Goal: Information Seeking & Learning: Learn about a topic

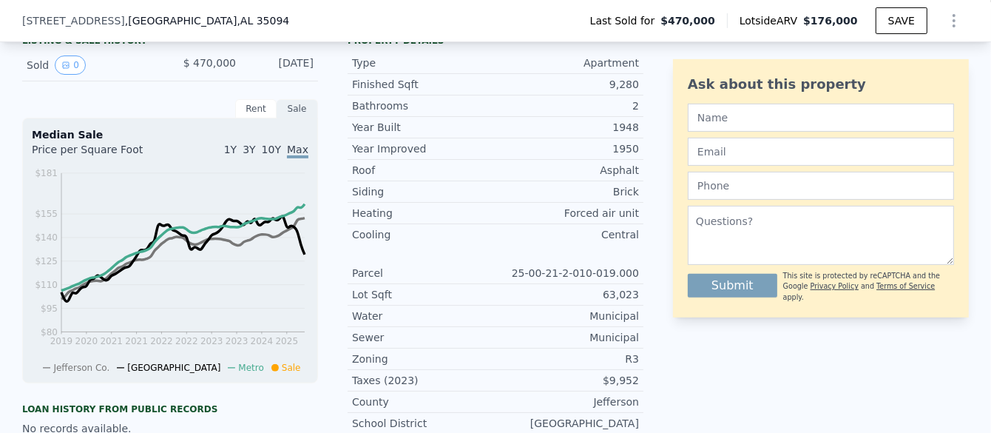
scroll to position [365, 0]
click at [947, 22] on icon "Show Options" at bounding box center [954, 21] width 18 height 18
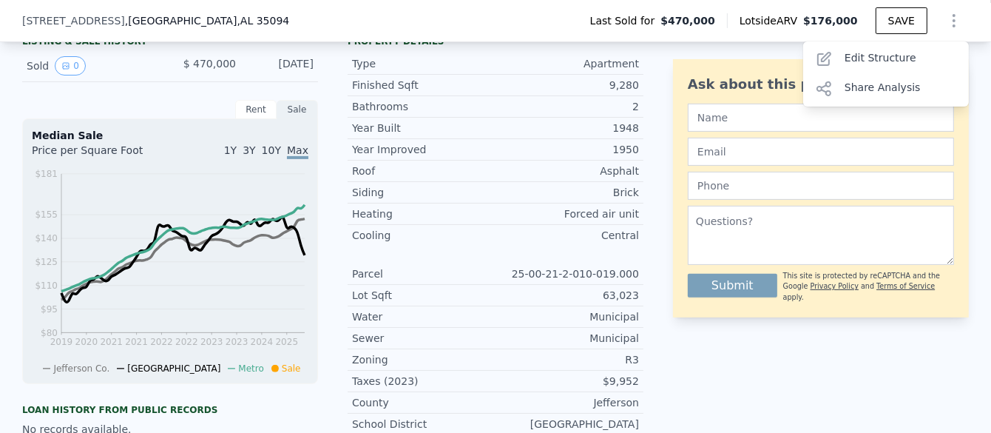
click at [947, 22] on icon "Show Options" at bounding box center [954, 21] width 18 height 18
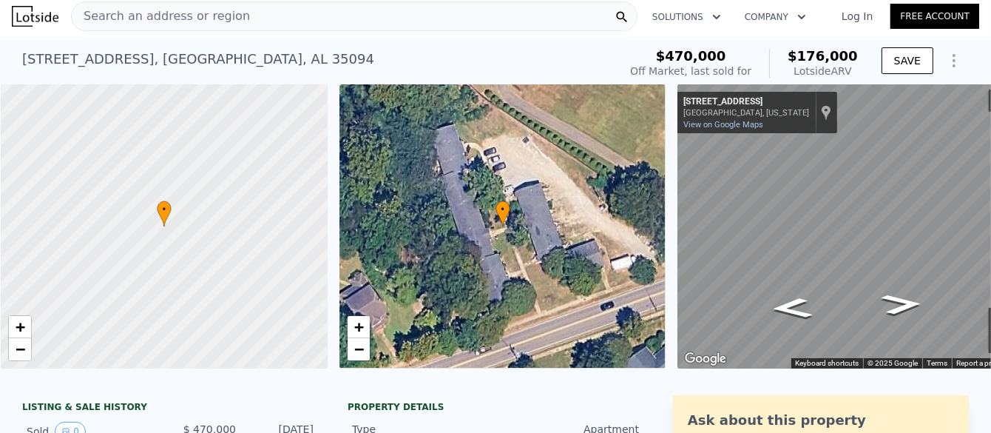
scroll to position [0, 0]
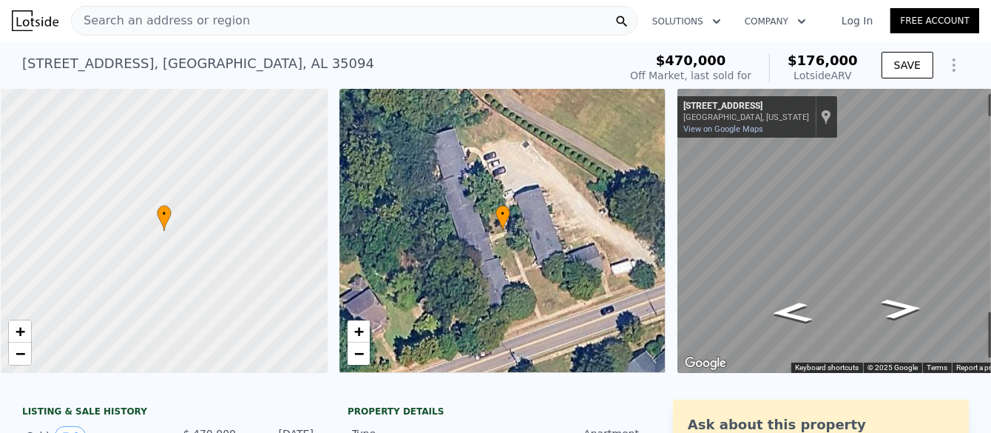
click at [762, 21] on button "Company" at bounding box center [775, 21] width 85 height 27
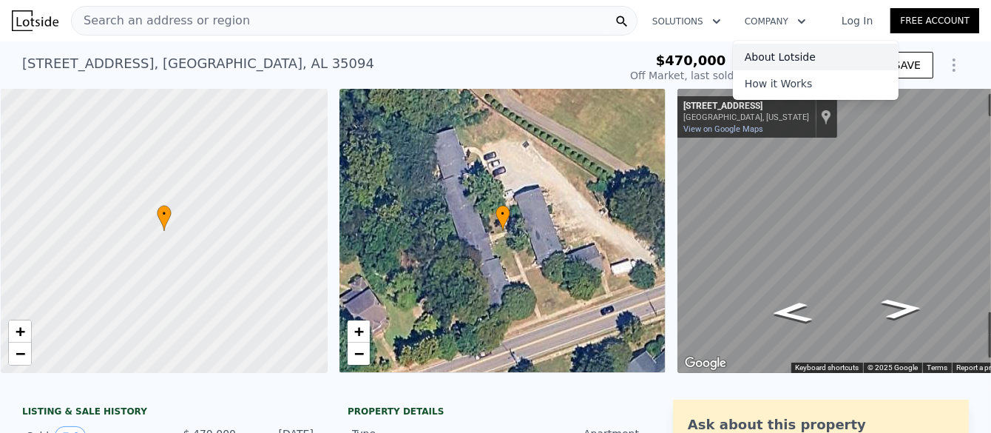
click at [760, 58] on link "About Lotside" at bounding box center [816, 57] width 166 height 27
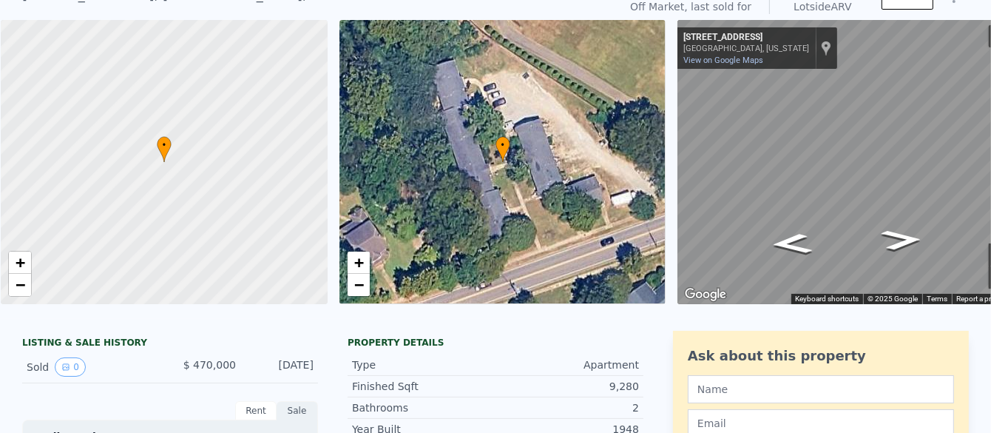
scroll to position [4, 0]
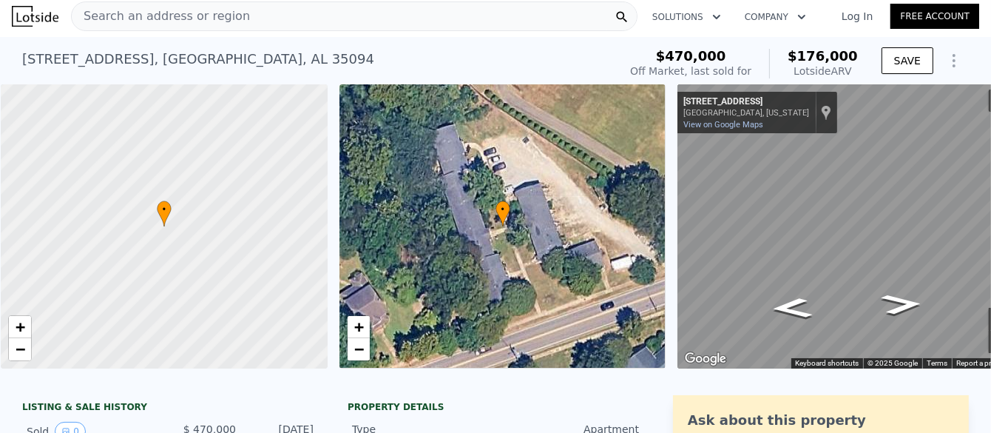
click at [696, 69] on div "Off Market, last sold for" at bounding box center [690, 71] width 121 height 15
click at [694, 15] on button "Solutions" at bounding box center [686, 17] width 92 height 27
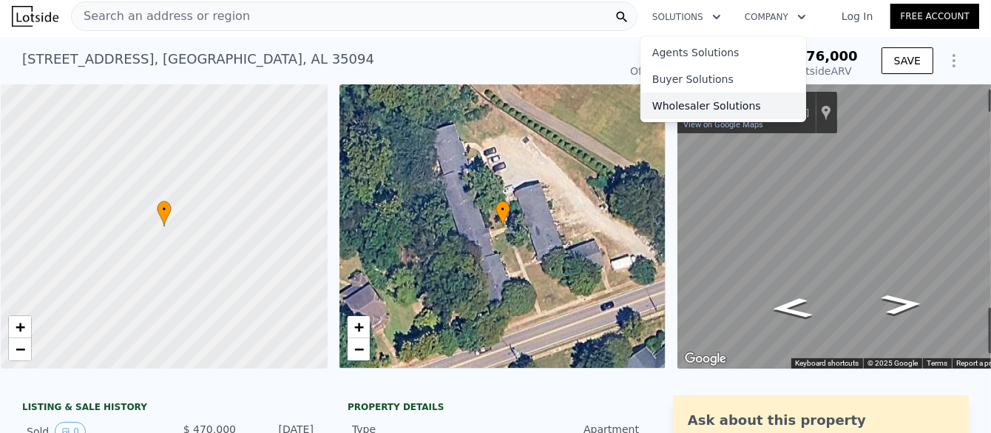
click at [675, 101] on link "Wholesaler Solutions" at bounding box center [723, 105] width 166 height 27
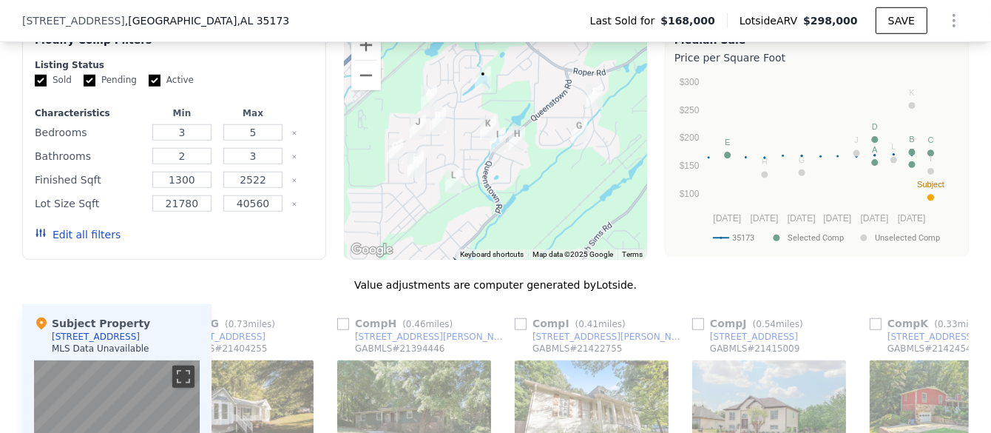
scroll to position [1252, 0]
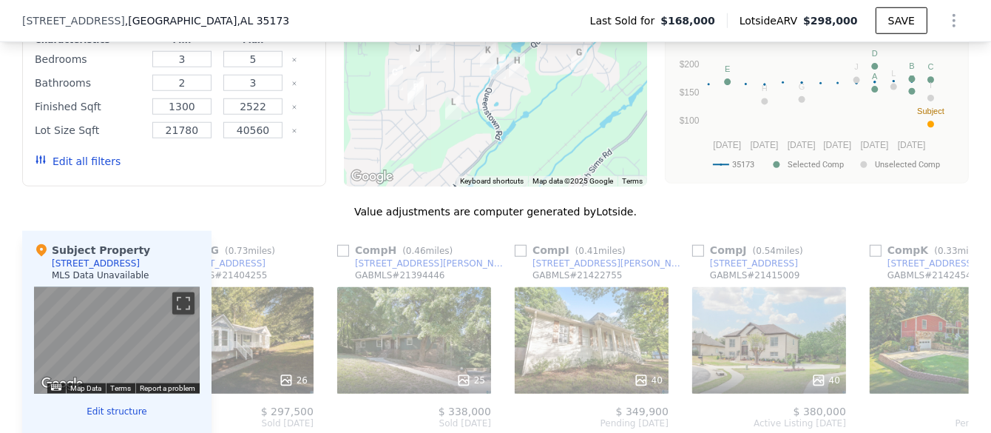
click at [72, 169] on button "Edit all filters" at bounding box center [78, 161] width 86 height 15
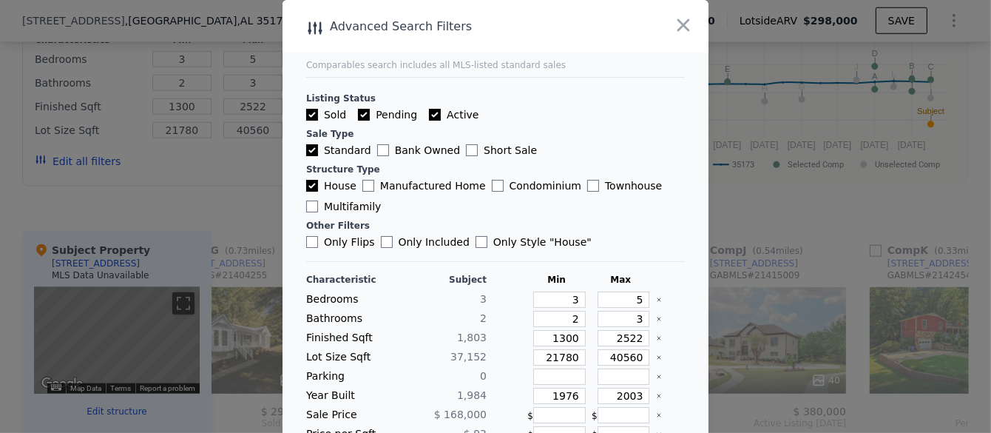
click at [306, 240] on input "Only Flips" at bounding box center [312, 242] width 12 height 12
checkbox input "true"
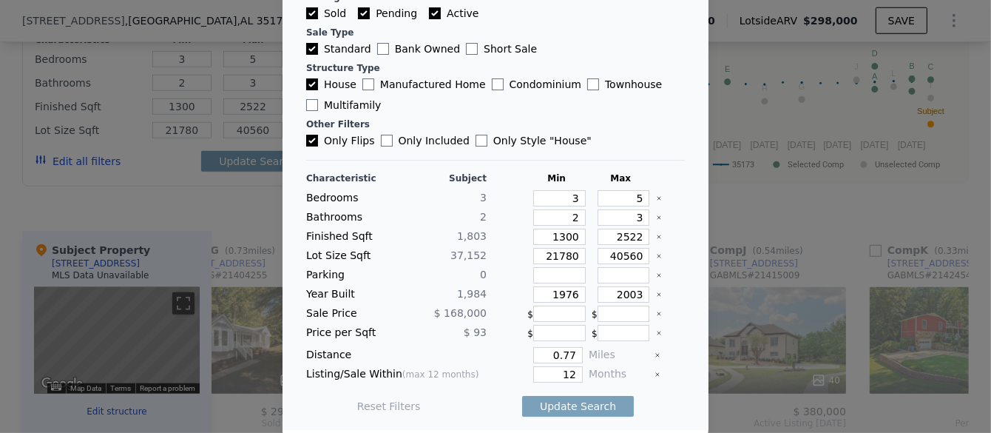
scroll to position [104, 0]
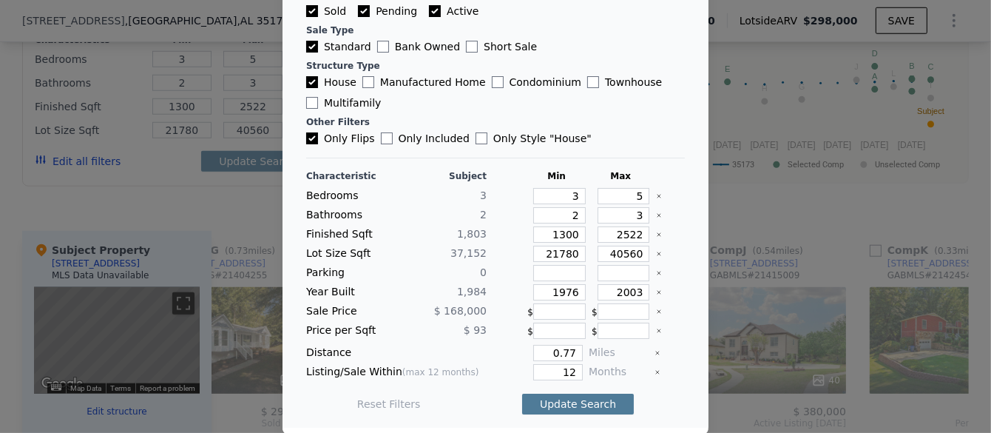
click at [554, 406] on button "Update Search" at bounding box center [578, 403] width 112 height 21
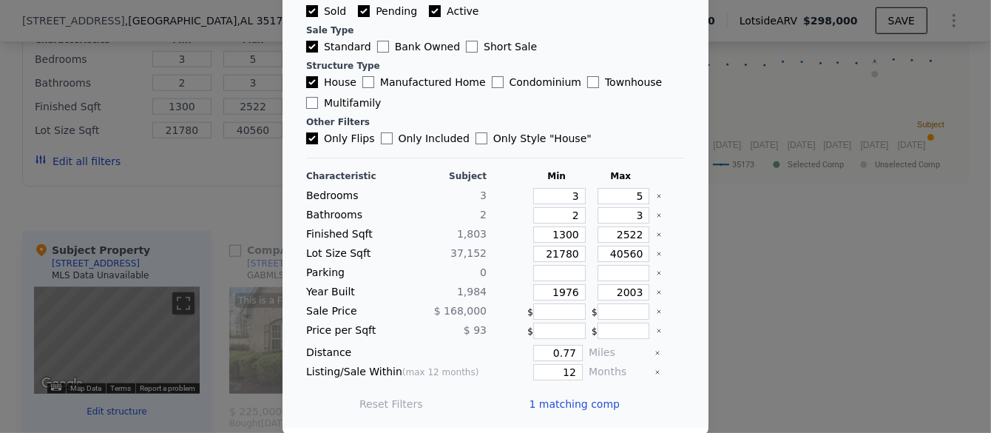
scroll to position [0, 0]
click at [194, 233] on div at bounding box center [495, 216] width 991 height 433
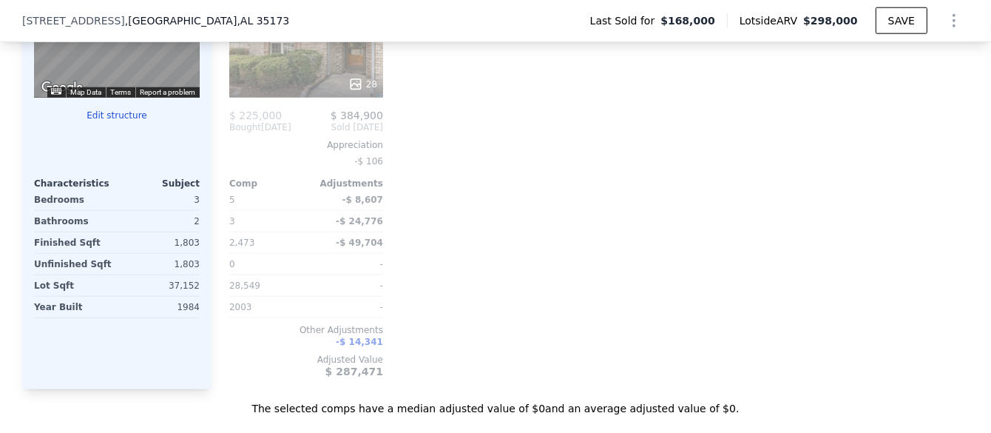
scroll to position [1326, 0]
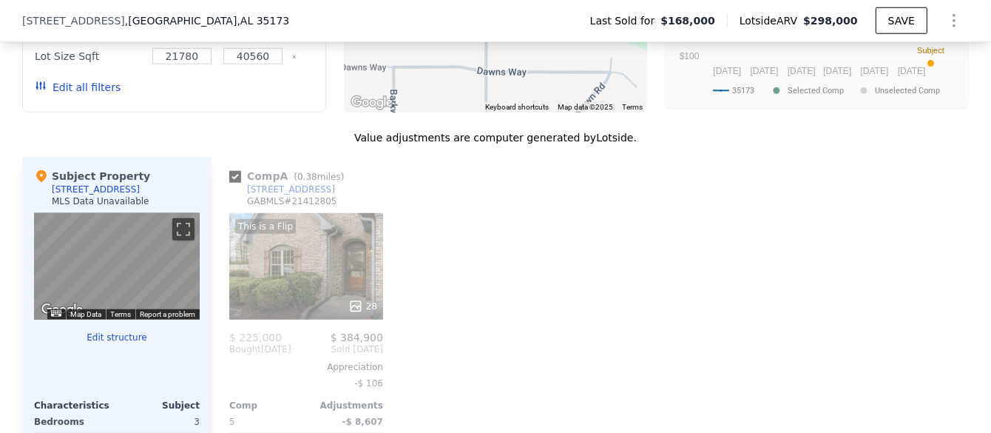
checkbox input "true"
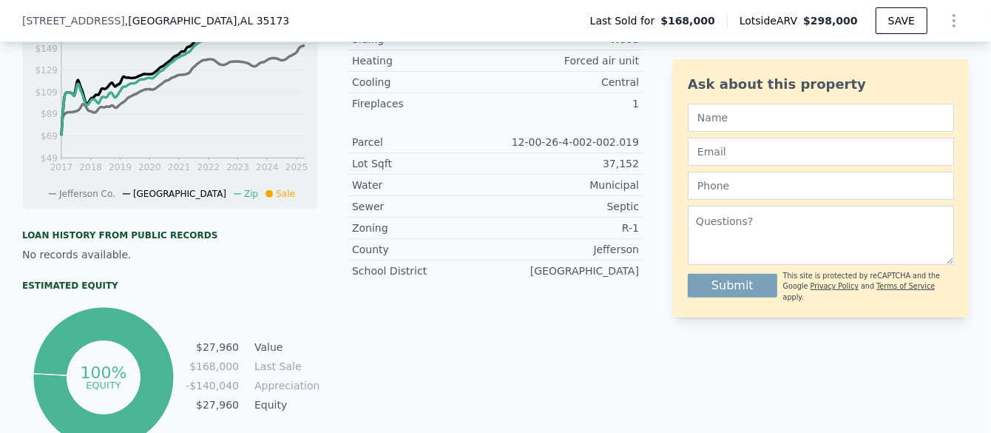
scroll to position [734, 0]
